Goal: Information Seeking & Learning: Learn about a topic

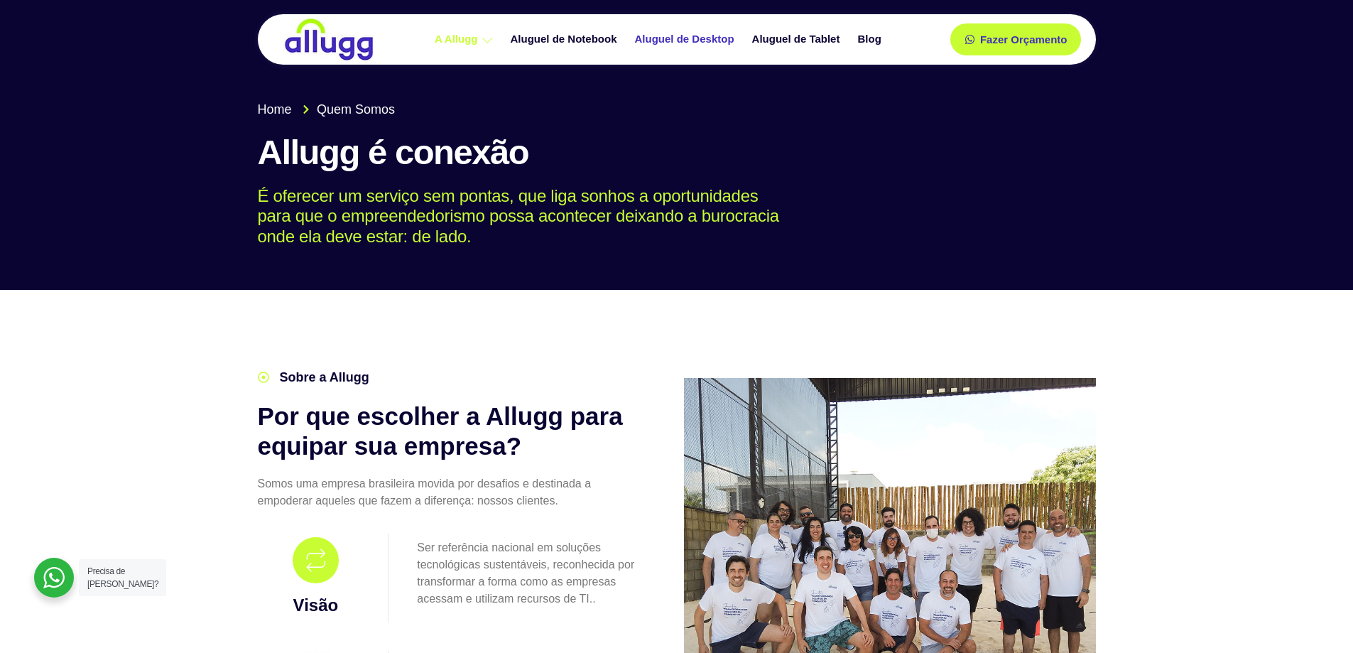
click at [663, 38] on link "Aluguel de Desktop" at bounding box center [686, 39] width 117 height 25
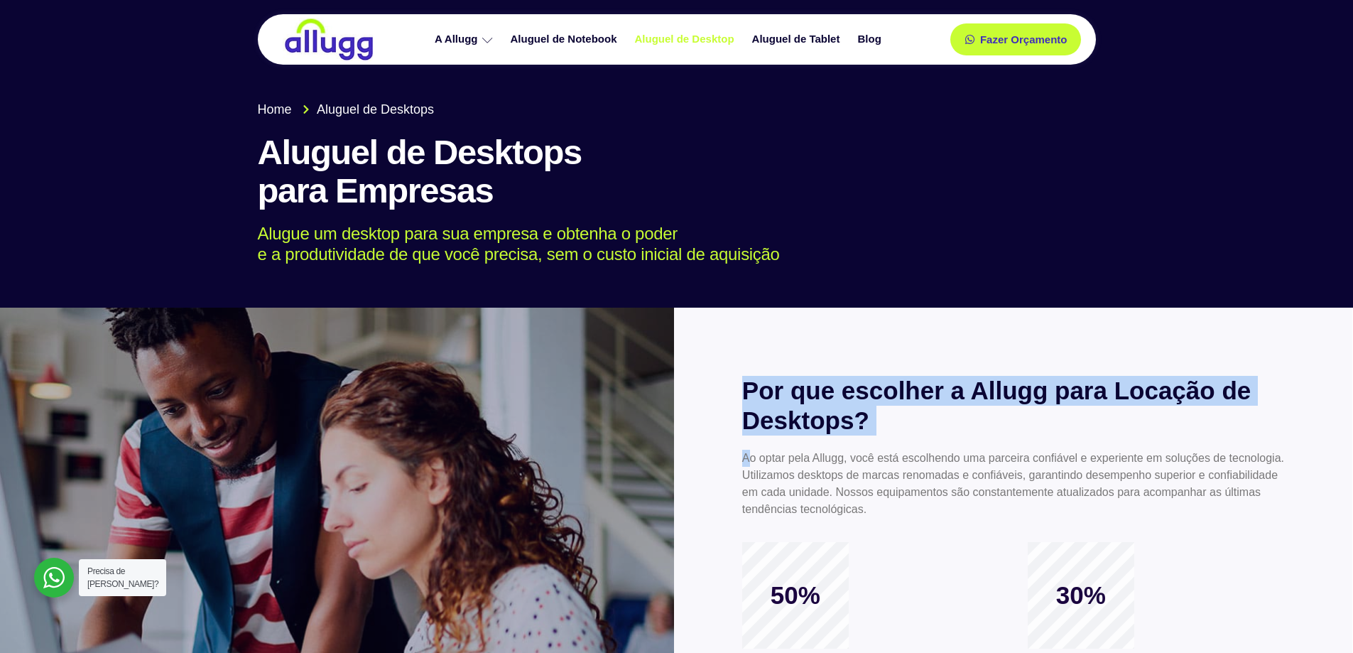
drag, startPoint x: 749, startPoint y: 455, endPoint x: 941, endPoint y: 536, distance: 208.6
click at [941, 536] on div "Por que escolher a Allugg para Locação de Desktops? Ao optar pela Allugg, você …" at bounding box center [1013, 587] width 678 height 558
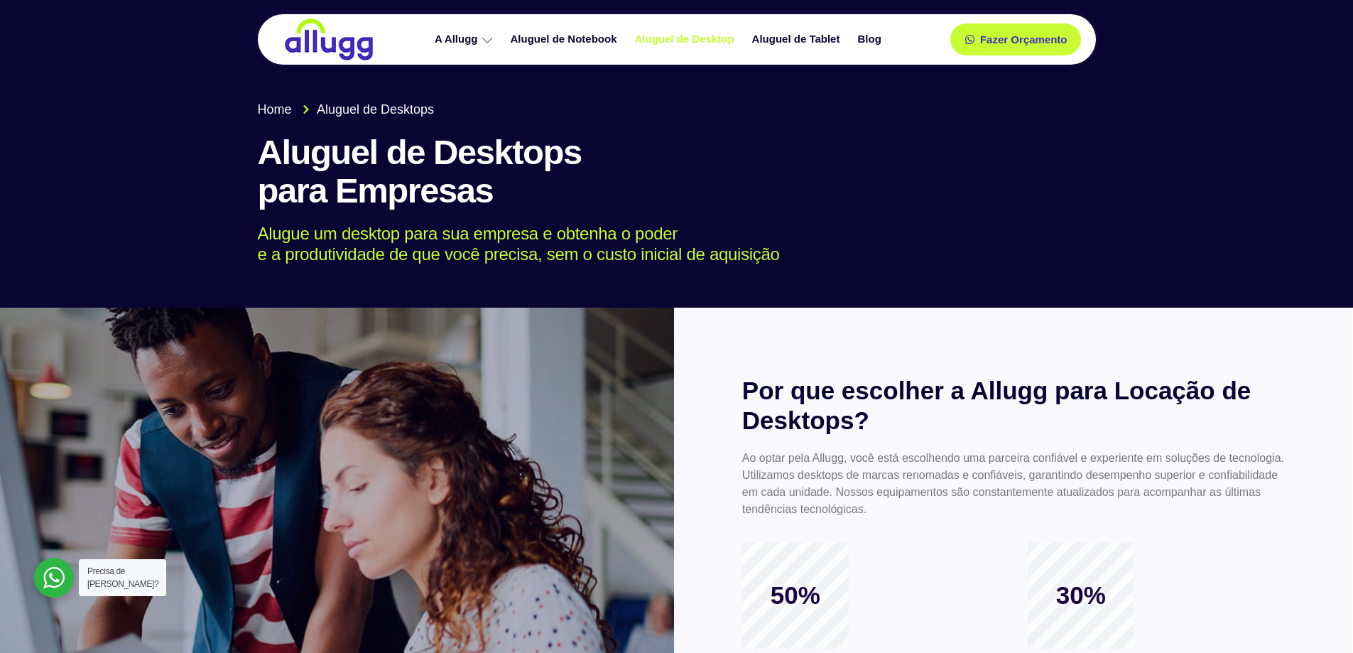
click at [880, 513] on p "Ao optar pela Allugg, você está escolhendo uma parceira confiável e experiente …" at bounding box center [1013, 484] width 543 height 68
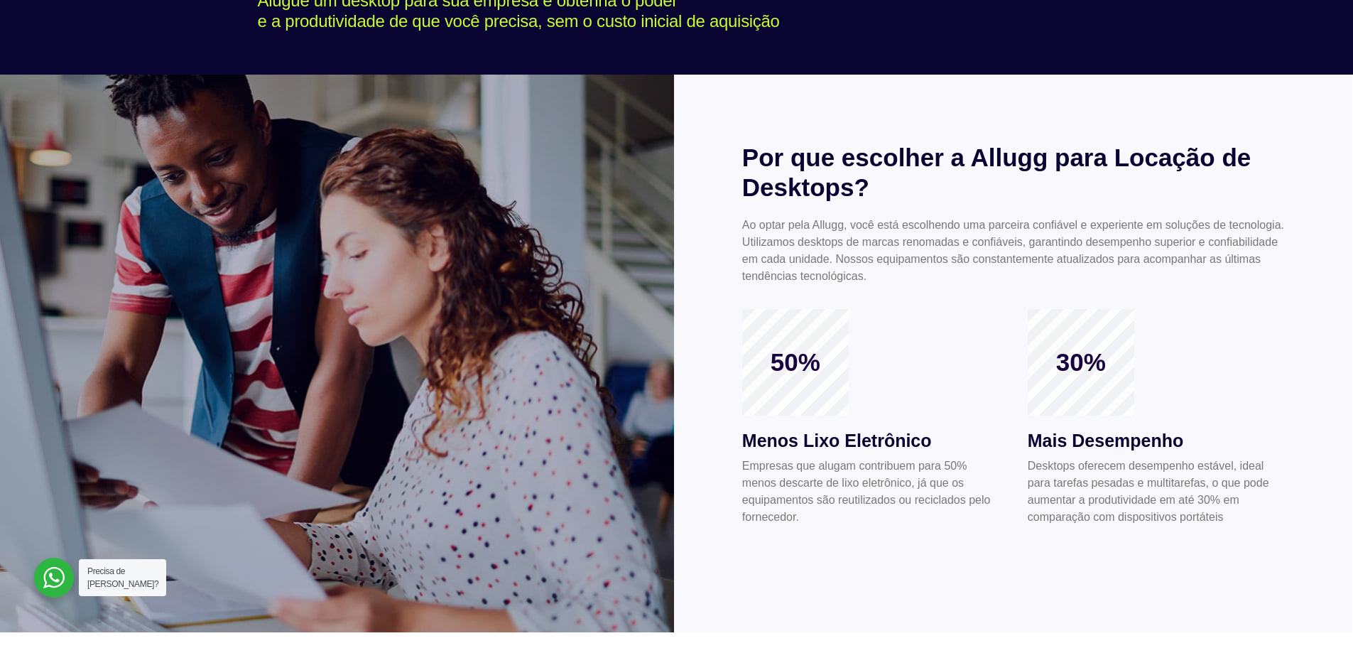
scroll to position [426, 0]
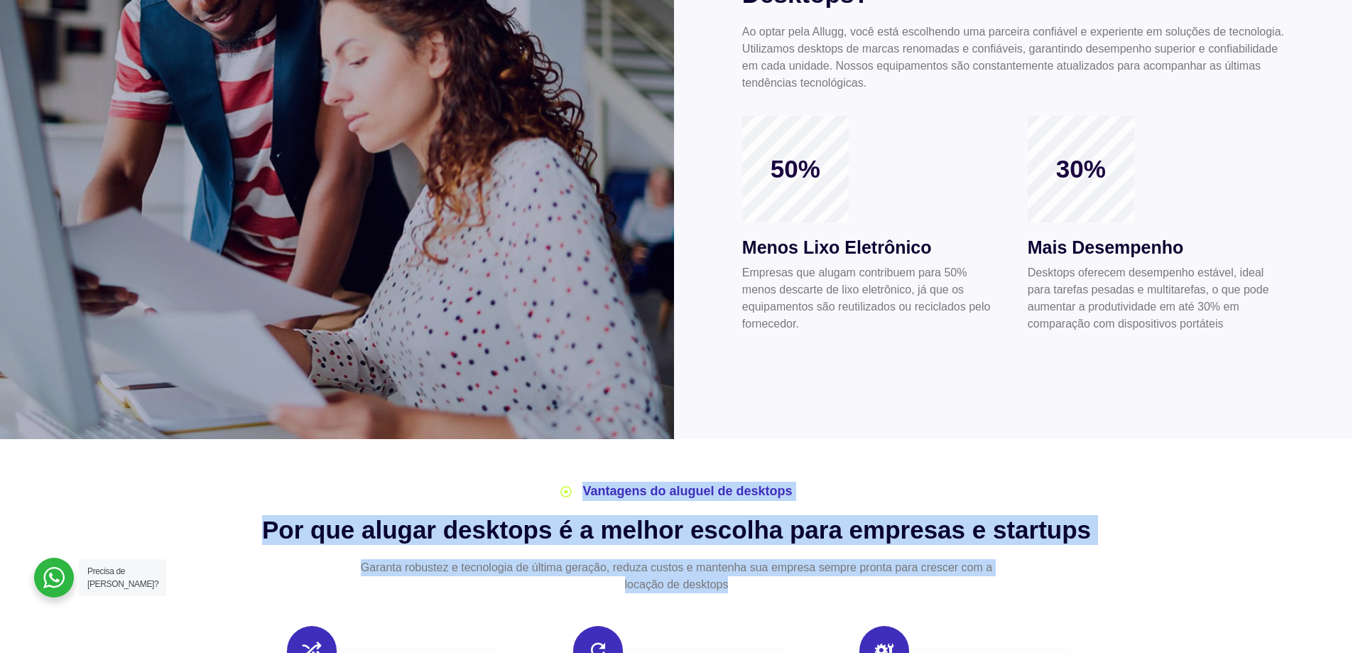
drag, startPoint x: 726, startPoint y: 586, endPoint x: 234, endPoint y: 521, distance: 496.6
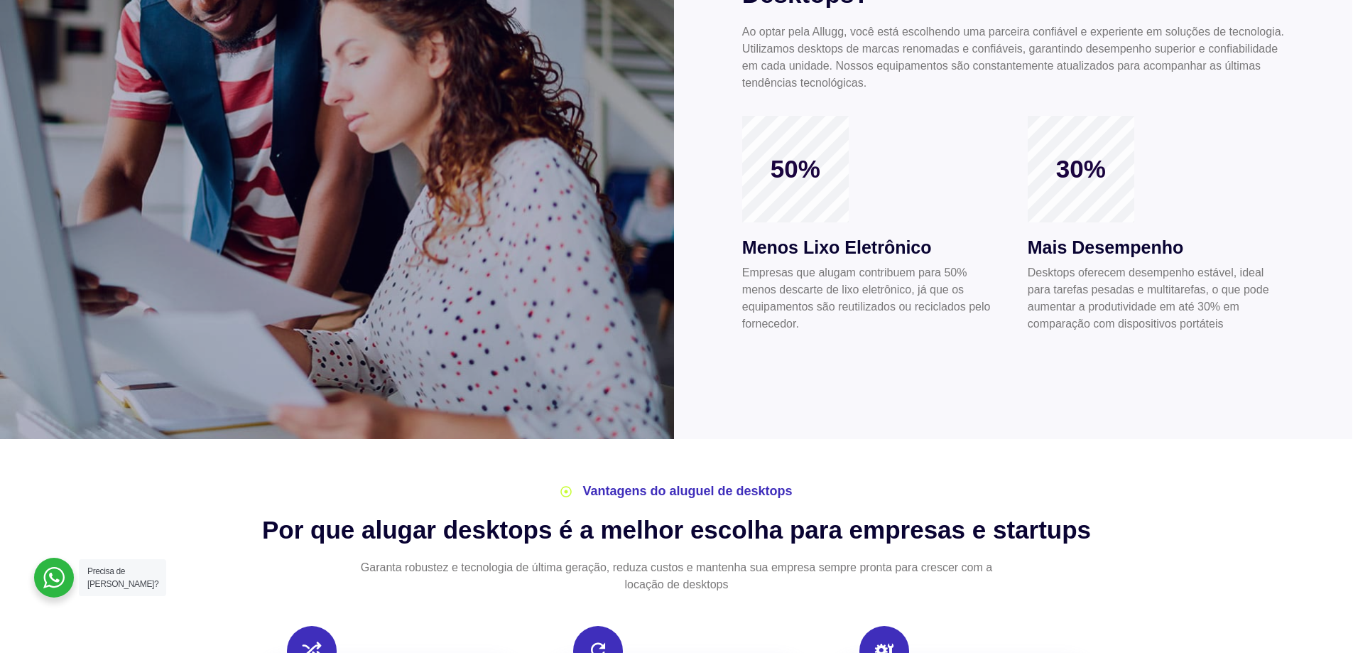
click at [854, 386] on div at bounding box center [1013, 160] width 678 height 558
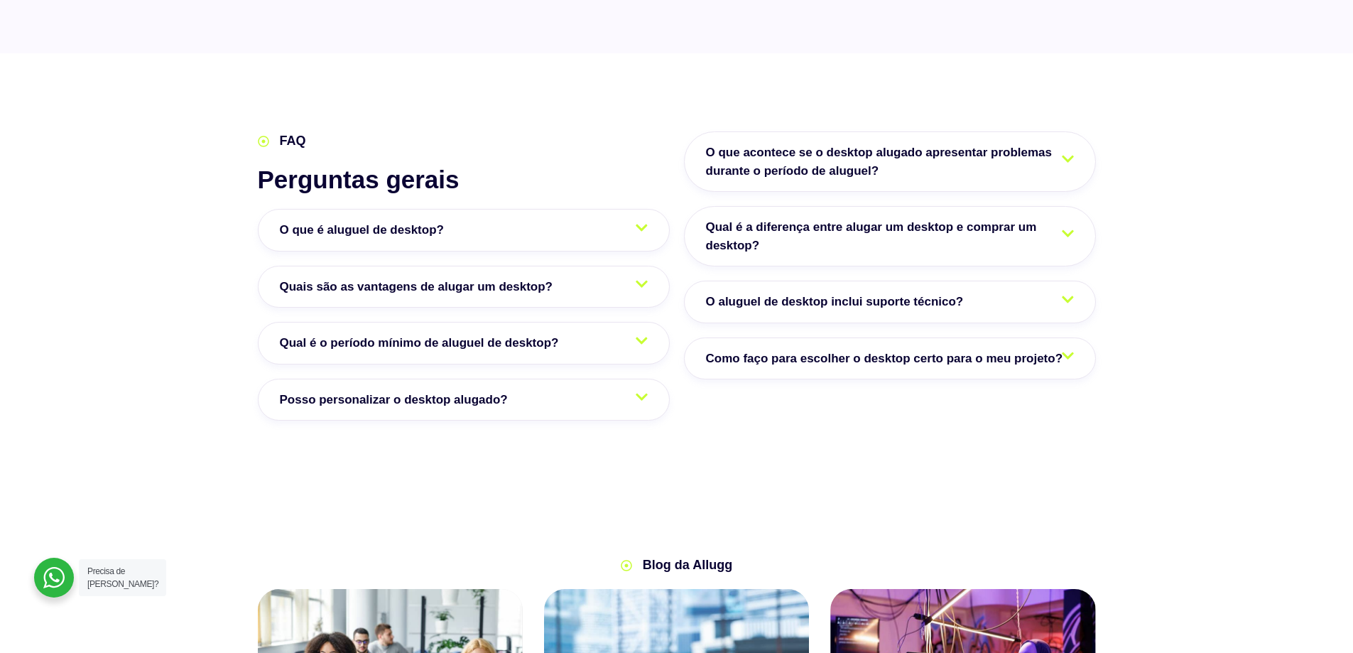
scroll to position [2202, 0]
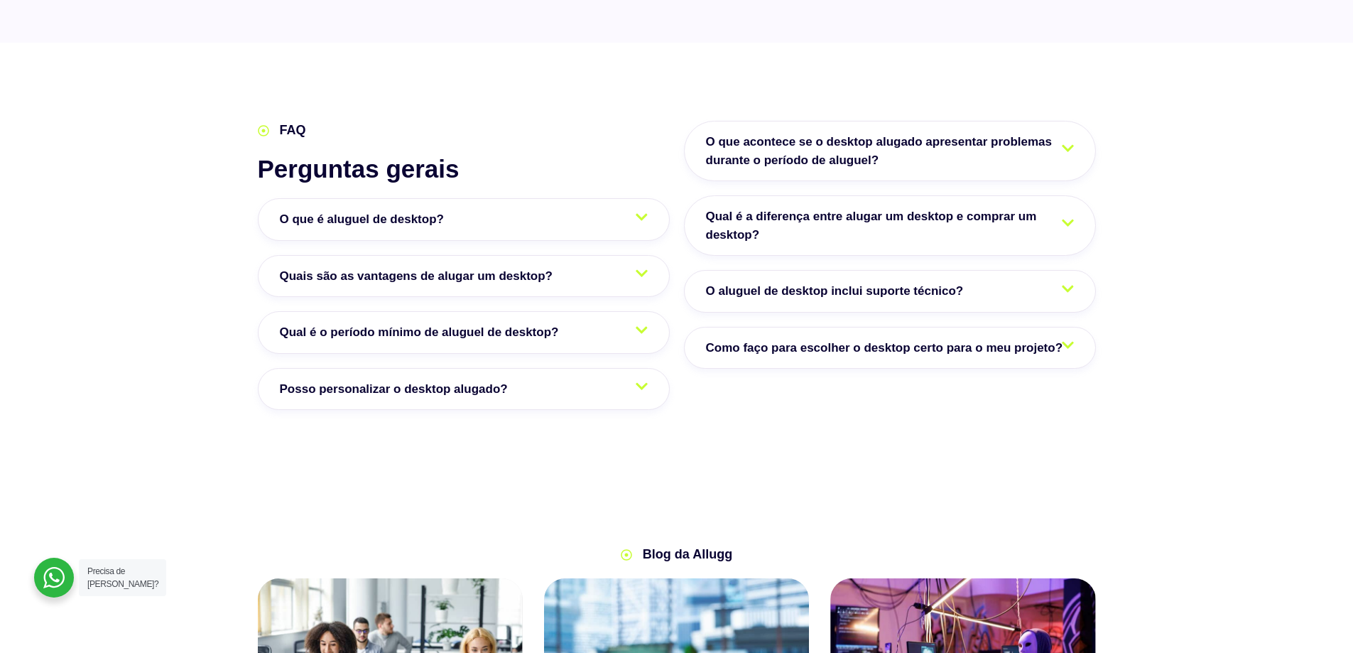
click at [628, 213] on link "O que é aluguel de desktop?" at bounding box center [464, 219] width 412 height 43
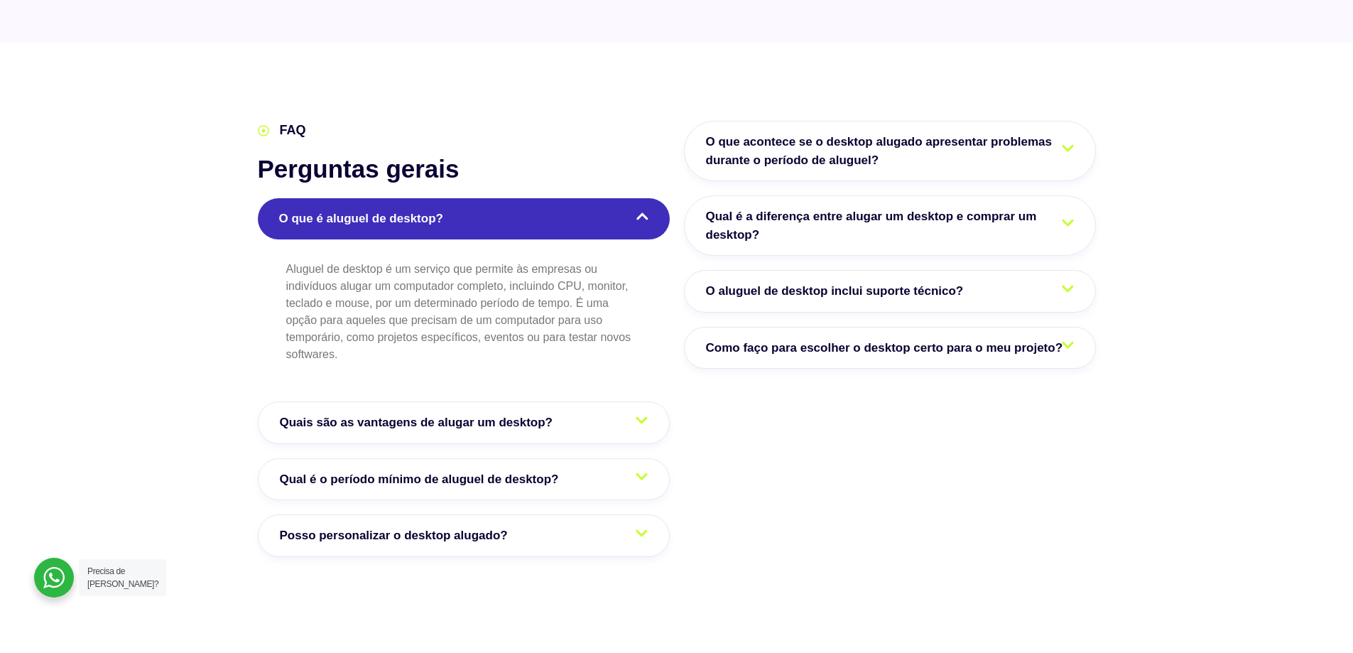
click at [642, 217] on icon at bounding box center [642, 216] width 12 height 13
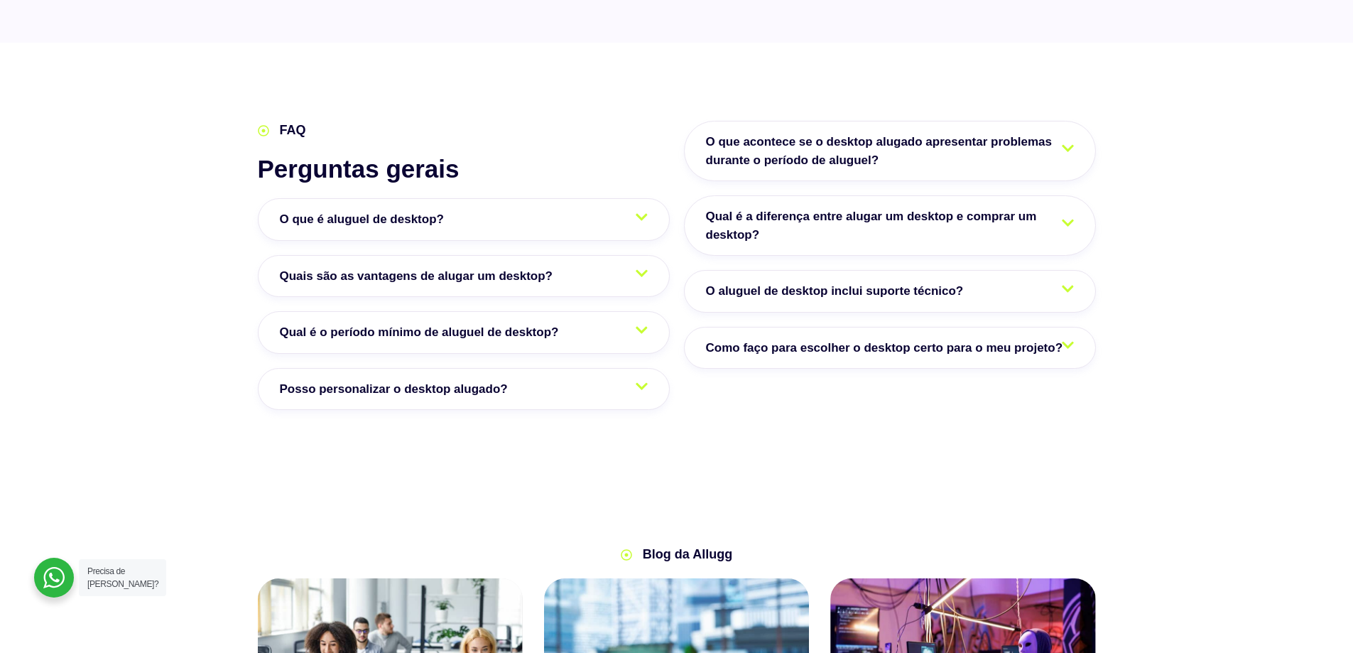
click at [591, 220] on link "O que é aluguel de desktop?" at bounding box center [464, 219] width 412 height 43
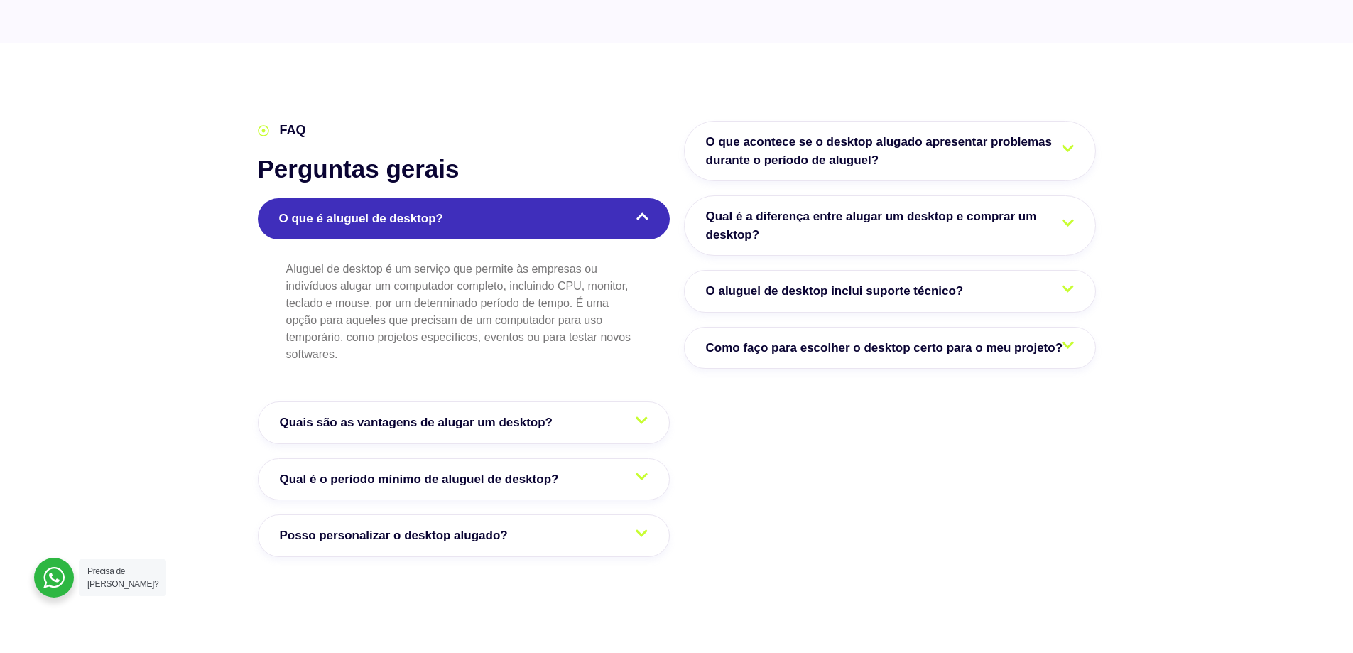
click at [884, 231] on span "Qual é a diferença entre alugar um desktop e comprar um desktop?" at bounding box center [890, 225] width 368 height 36
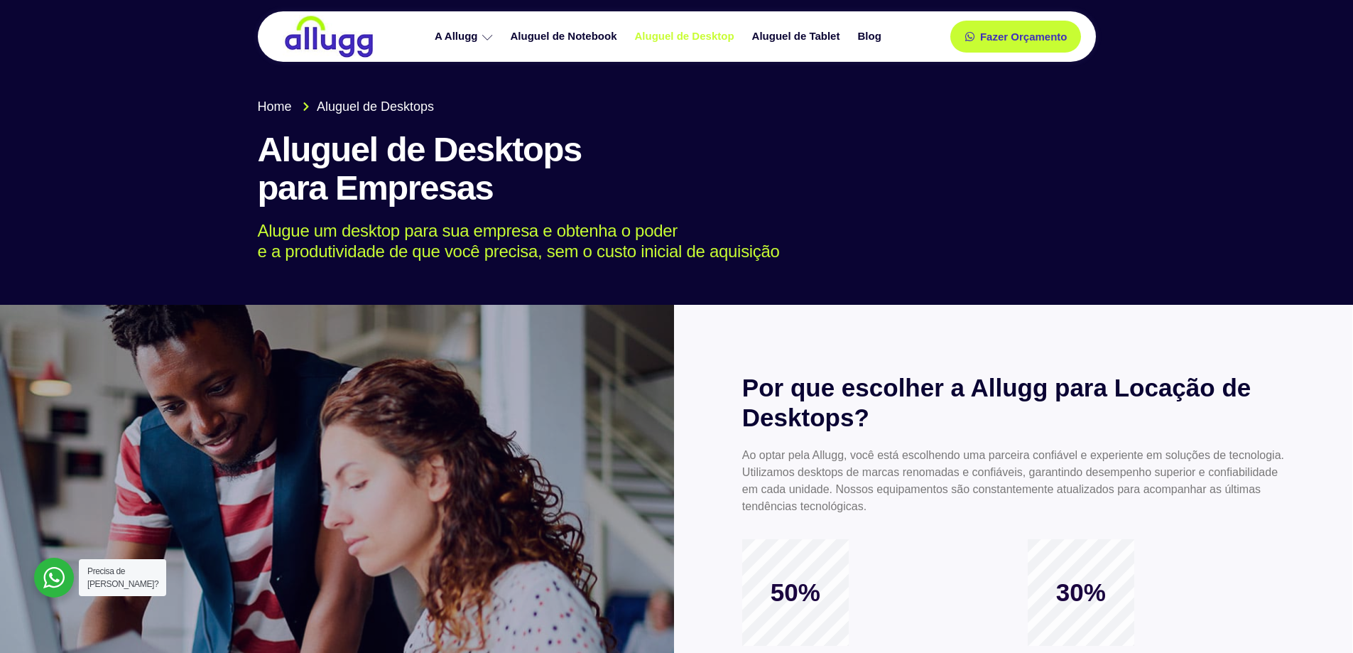
scroll to position [0, 0]
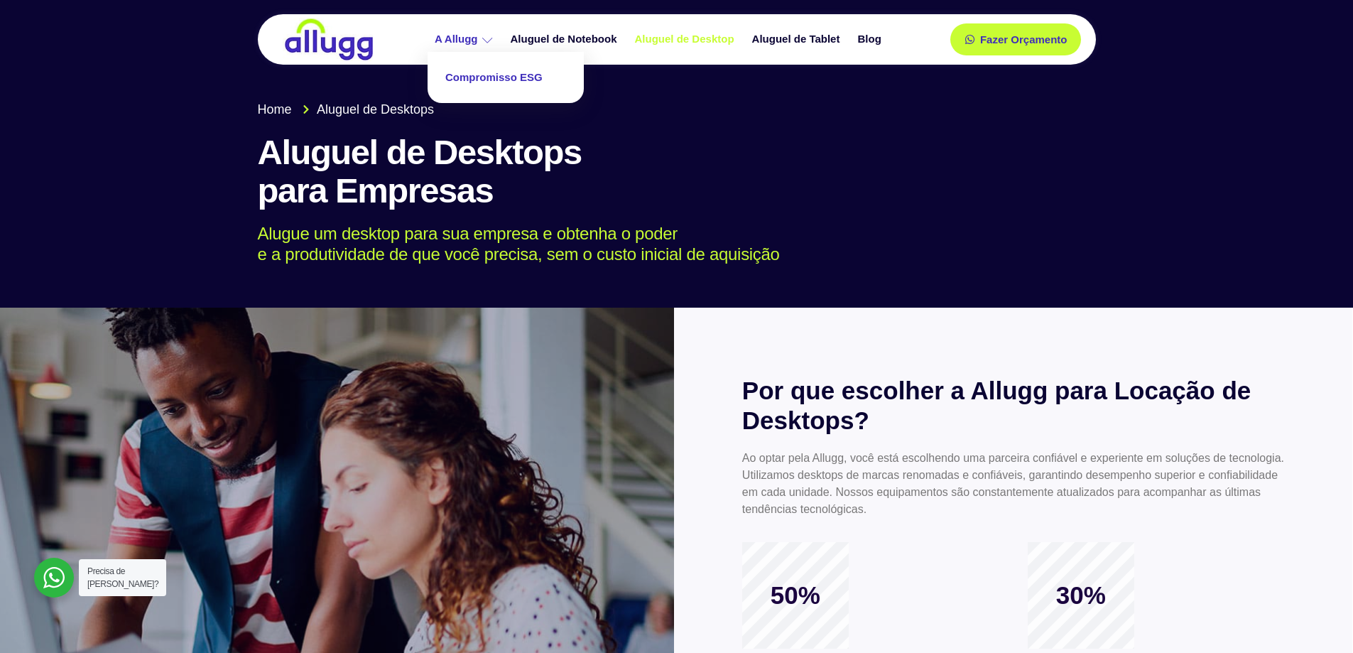
click at [472, 79] on link "Compromisso ESG" at bounding box center [506, 78] width 142 height 38
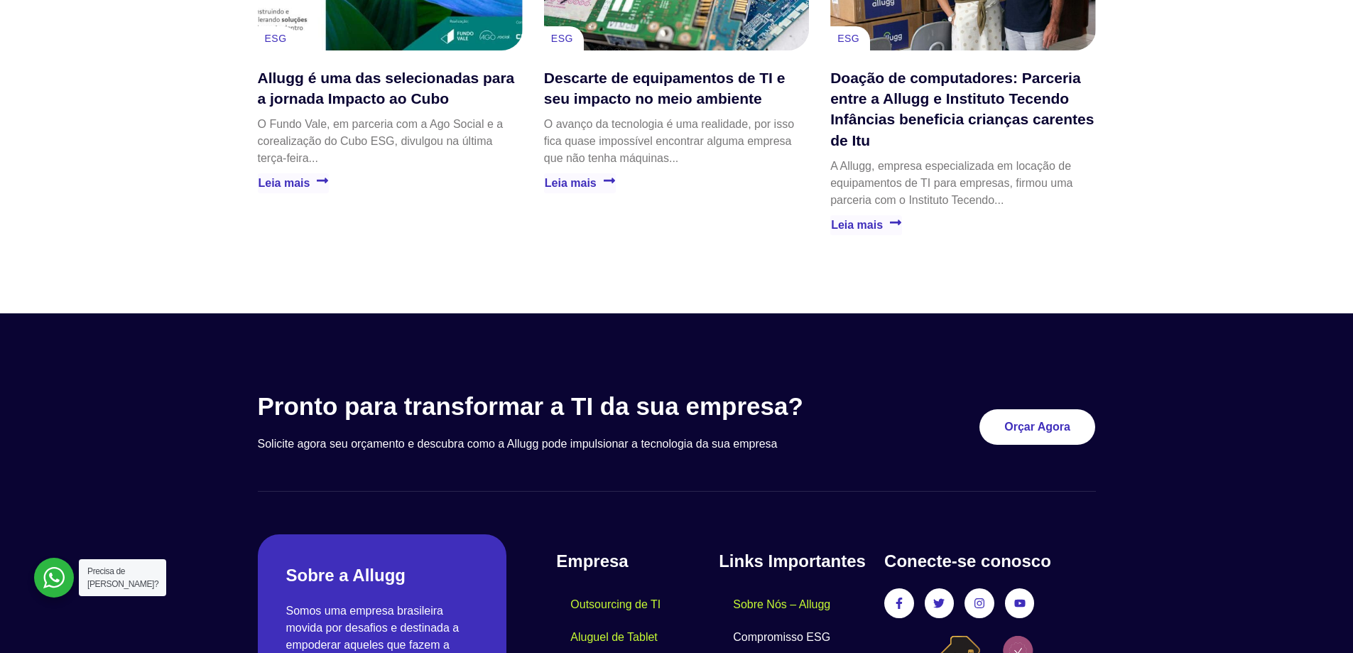
scroll to position [2535, 0]
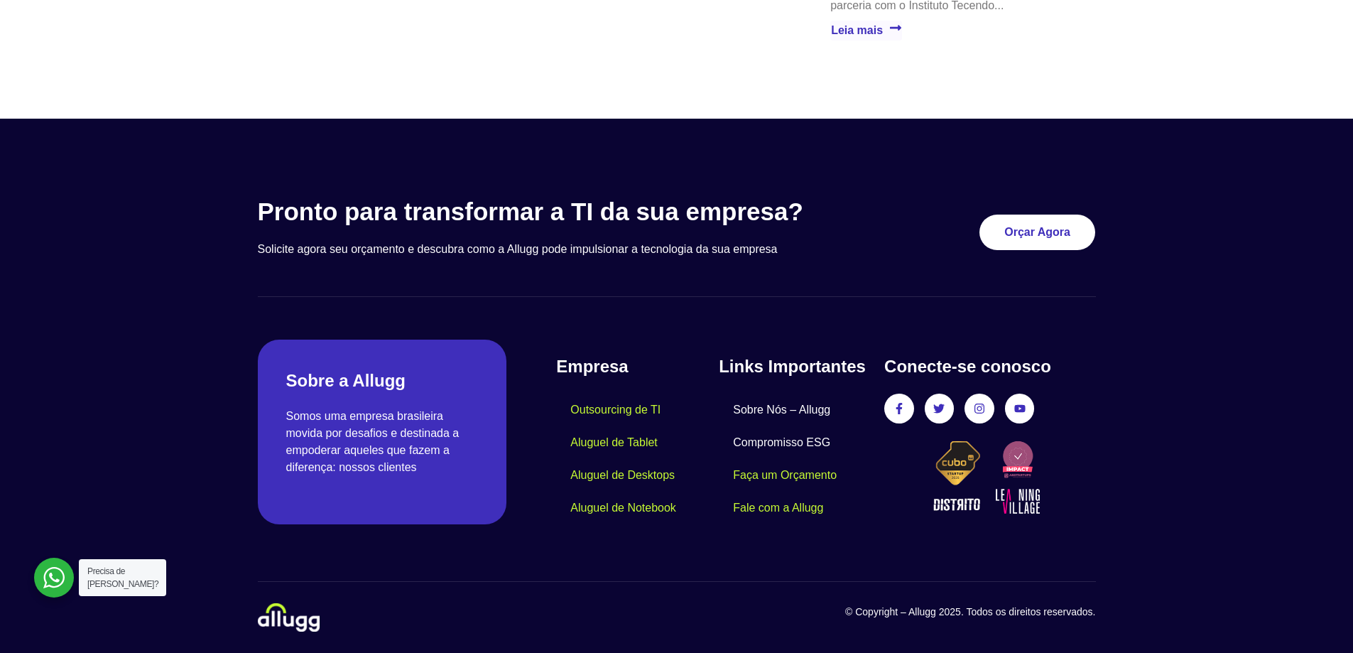
drag, startPoint x: 763, startPoint y: 413, endPoint x: 776, endPoint y: 412, distance: 12.9
click at [763, 413] on link "Sobre Nós – Allugg" at bounding box center [782, 410] width 126 height 33
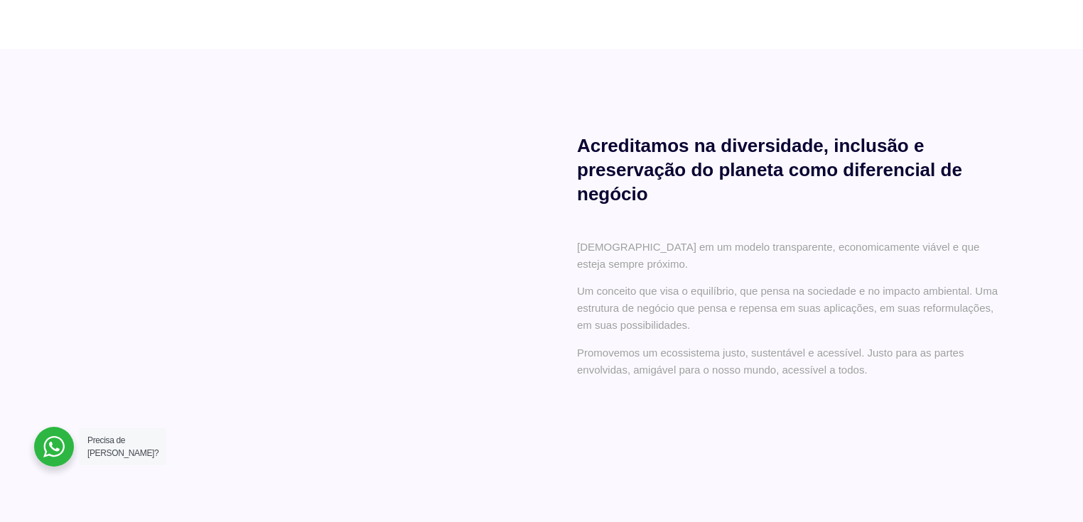
scroll to position [519, 0]
